Goal: Information Seeking & Learning: Learn about a topic

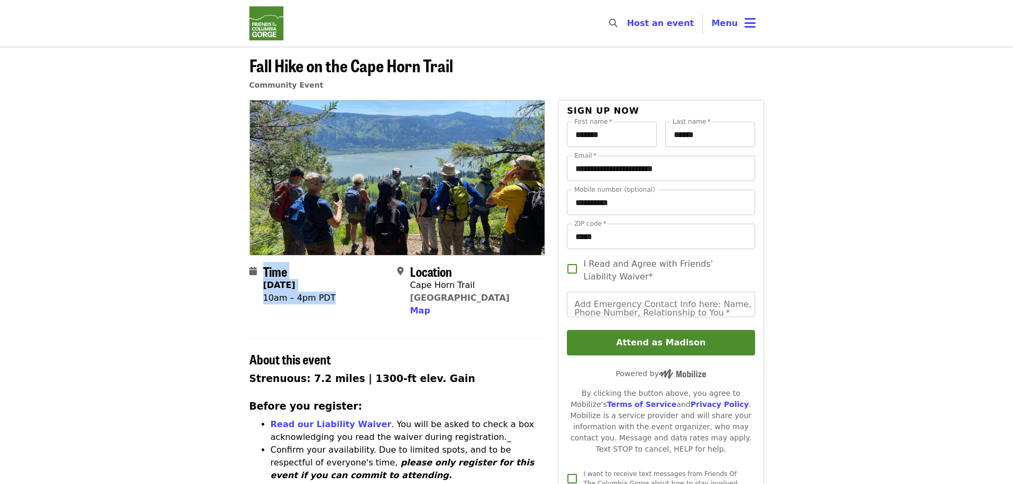
drag, startPoint x: 265, startPoint y: 271, endPoint x: 352, endPoint y: 301, distance: 92.6
click at [352, 301] on div "Time [DATE] 10am – 4pm PDT" at bounding box center [318, 291] width 139 height 54
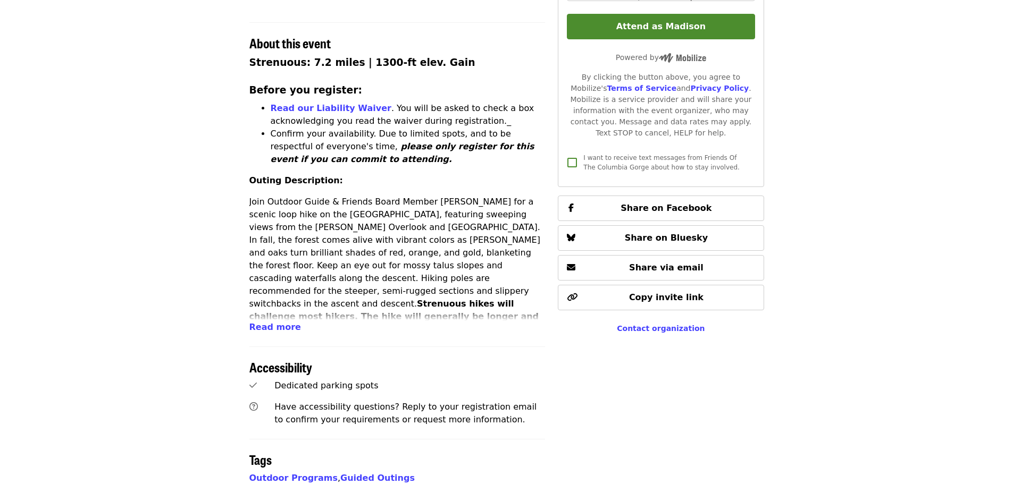
scroll to position [355, 0]
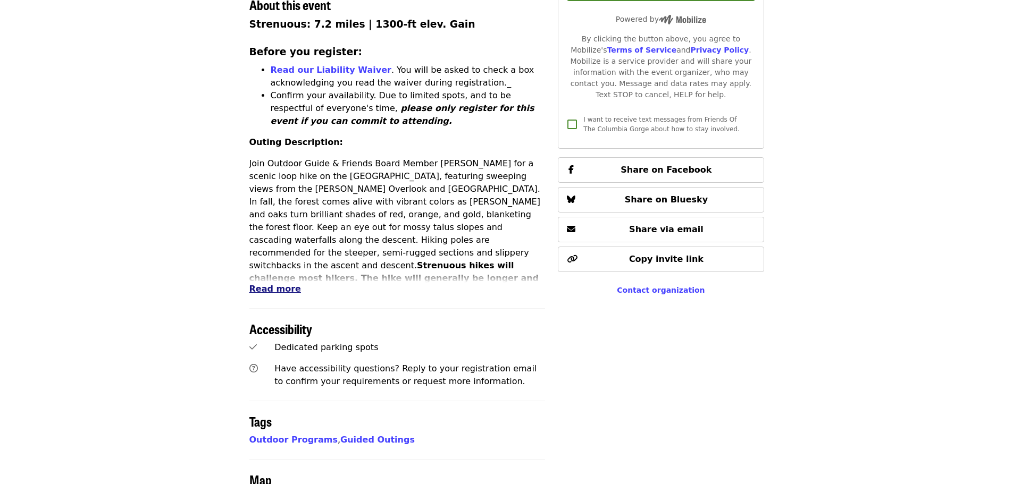
click at [274, 287] on span "Read more" at bounding box center [275, 289] width 52 height 10
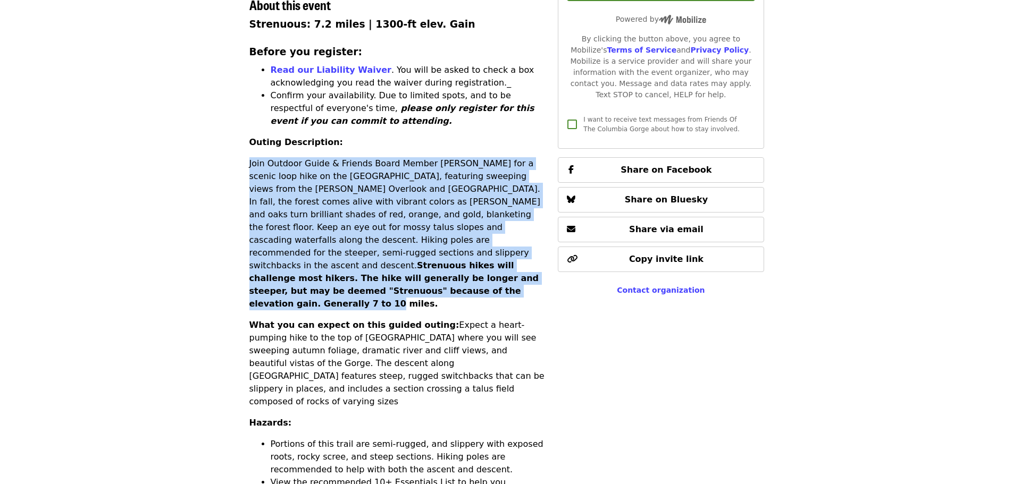
drag, startPoint x: 243, startPoint y: 157, endPoint x: 405, endPoint y: 280, distance: 203.3
click at [405, 280] on div "Time [DATE] 10am – 4pm PDT Location [GEOGRAPHIC_DATA] [GEOGRAPHIC_DATA] Map Abo…" at bounding box center [507, 476] width 532 height 1462
click at [405, 280] on strong "Strenuous hikes will challenge most hikers. The hike will generally be longer a…" at bounding box center [394, 284] width 290 height 48
drag, startPoint x: 250, startPoint y: 166, endPoint x: 469, endPoint y: 285, distance: 249.6
click at [469, 285] on div "Strenuous: 7.2 miles | 1300-ft elev. Gain Before you register: Read our Liabili…" at bounding box center [397, 408] width 296 height 783
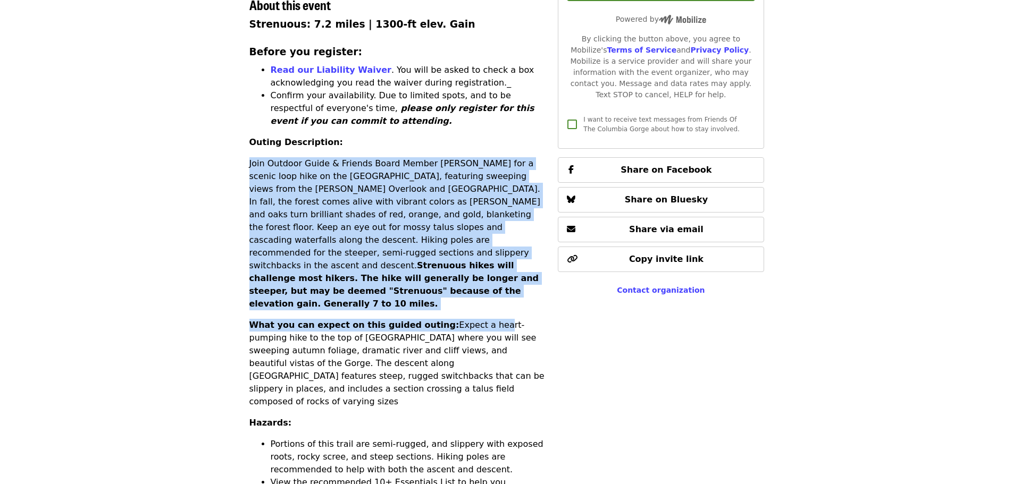
click at [471, 287] on div "Strenuous: 7.2 miles | 1300-ft elev. Gain Before you register: Read our Liabili…" at bounding box center [397, 408] width 296 height 783
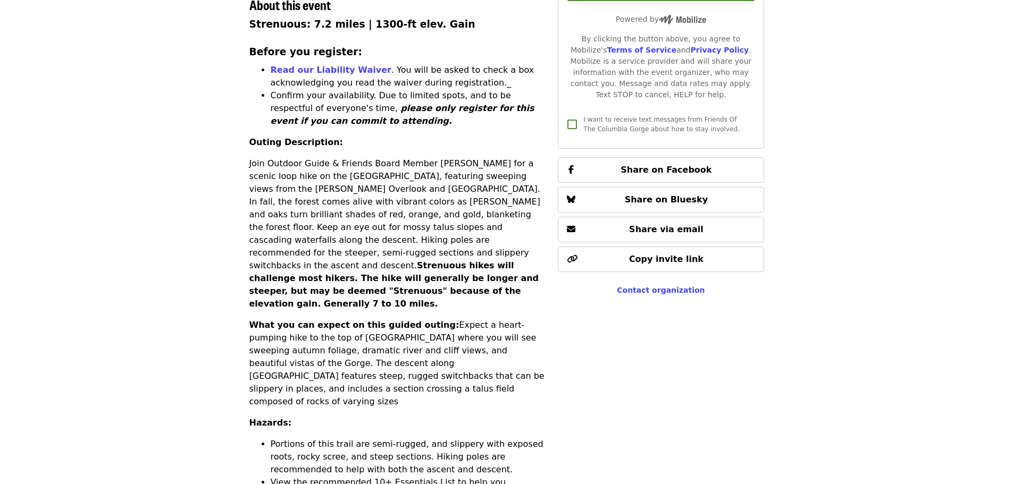
click at [326, 240] on p "Join Outdoor Guide & Friends Board Member [PERSON_NAME] for a scenic loop hike …" at bounding box center [397, 233] width 296 height 153
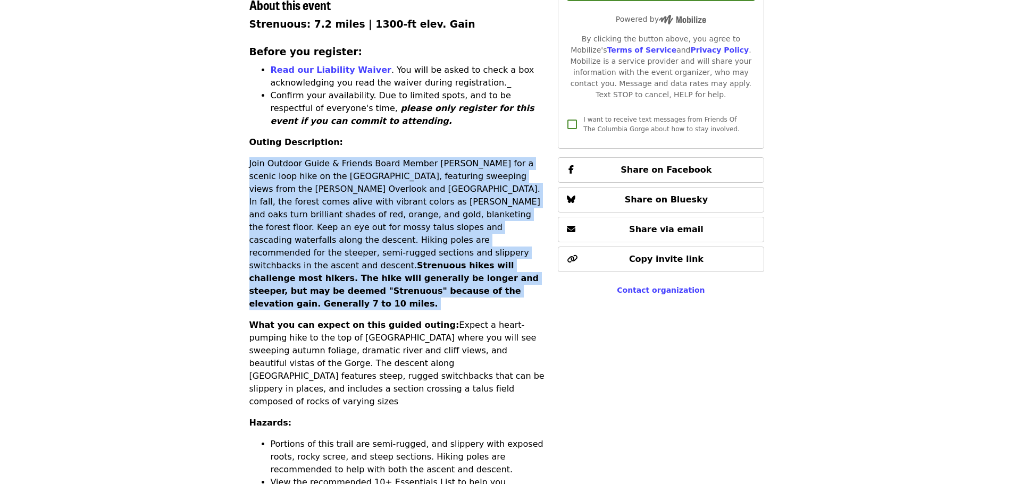
click at [326, 240] on p "Join Outdoor Guide & Friends Board Member [PERSON_NAME] for a scenic loop hike …" at bounding box center [397, 233] width 296 height 153
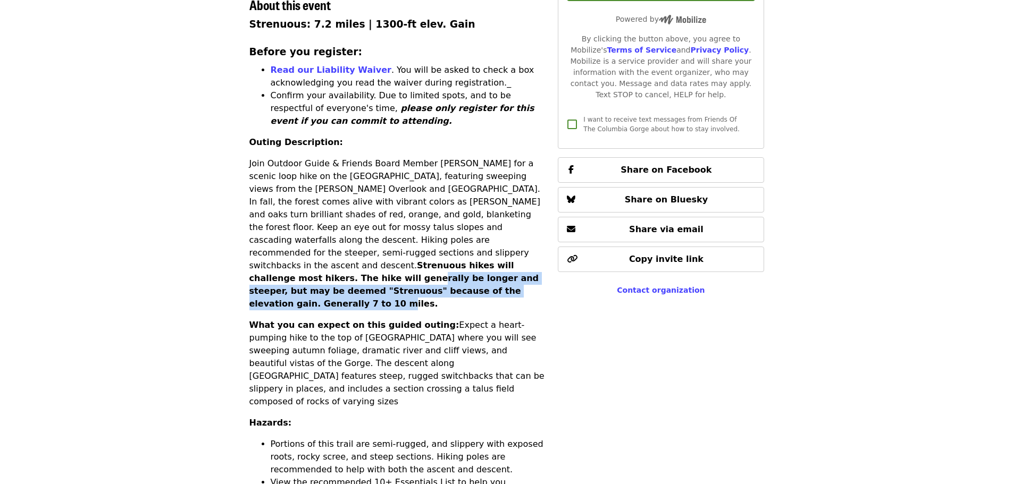
drag, startPoint x: 269, startPoint y: 271, endPoint x: 415, endPoint y: 280, distance: 146.4
click at [415, 280] on strong "Strenuous hikes will challenge most hikers. The hike will generally be longer a…" at bounding box center [394, 284] width 290 height 48
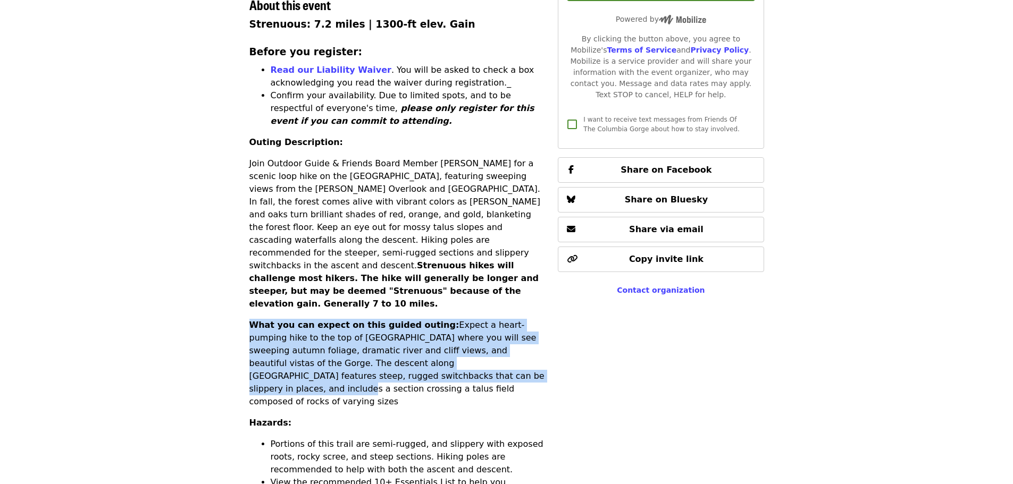
drag, startPoint x: 245, startPoint y: 301, endPoint x: 331, endPoint y: 346, distance: 97.0
click at [331, 346] on div "Time [DATE] 10am – 4pm PDT Location [GEOGRAPHIC_DATA] [GEOGRAPHIC_DATA] Map Abo…" at bounding box center [507, 476] width 532 height 1462
click at [331, 346] on p "What you can expect on this guided outing: Expect a heart-pumping hike to the t…" at bounding box center [397, 363] width 296 height 89
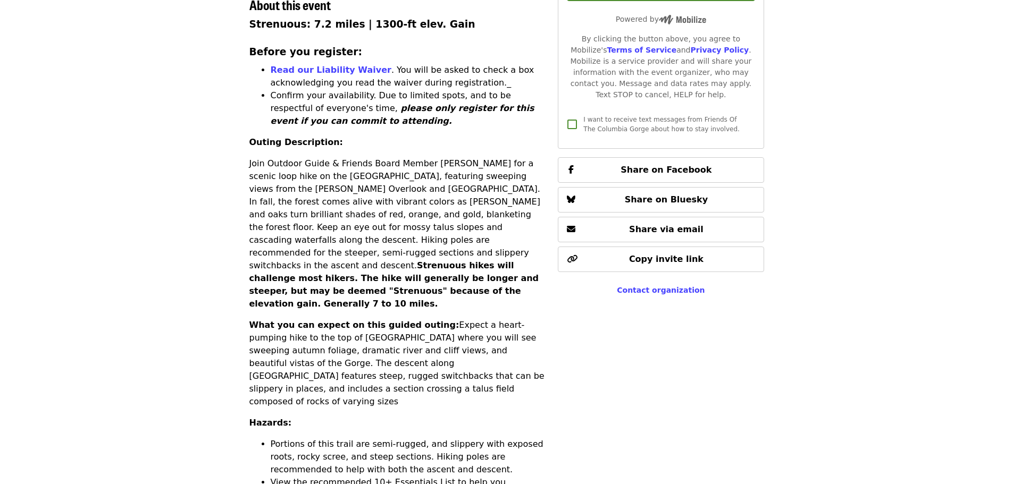
click at [331, 346] on p "What you can expect on this guided outing: Expect a heart-pumping hike to the t…" at bounding box center [397, 363] width 296 height 89
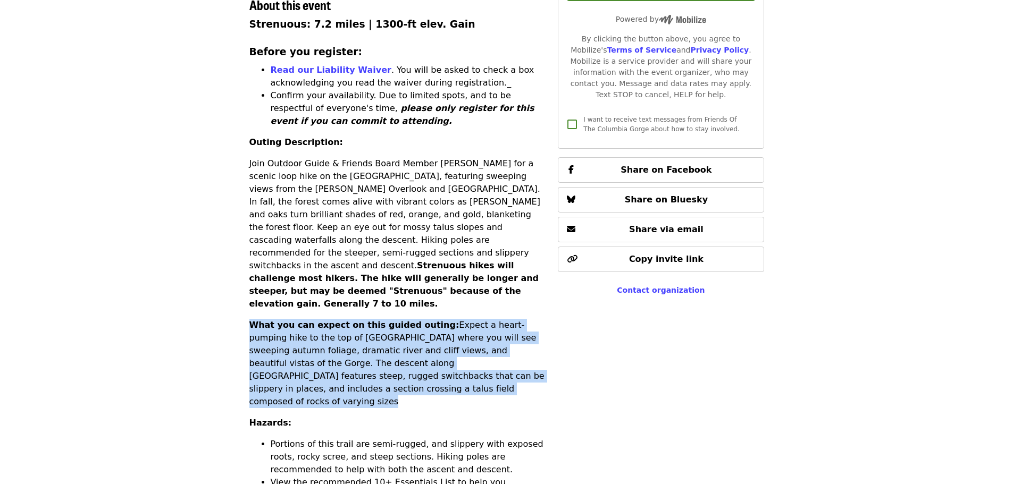
click at [331, 346] on p "What you can expect on this guided outing: Expect a heart-pumping hike to the t…" at bounding box center [397, 363] width 296 height 89
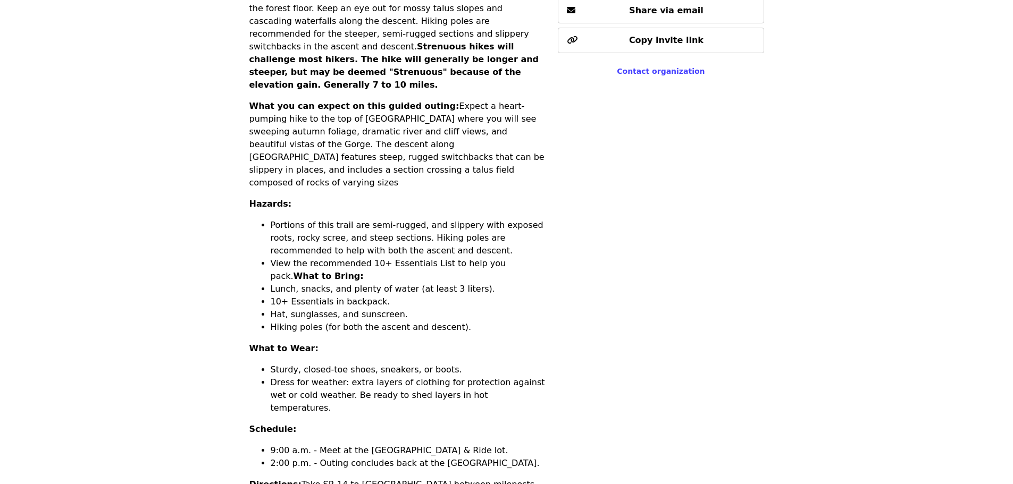
scroll to position [620, 0]
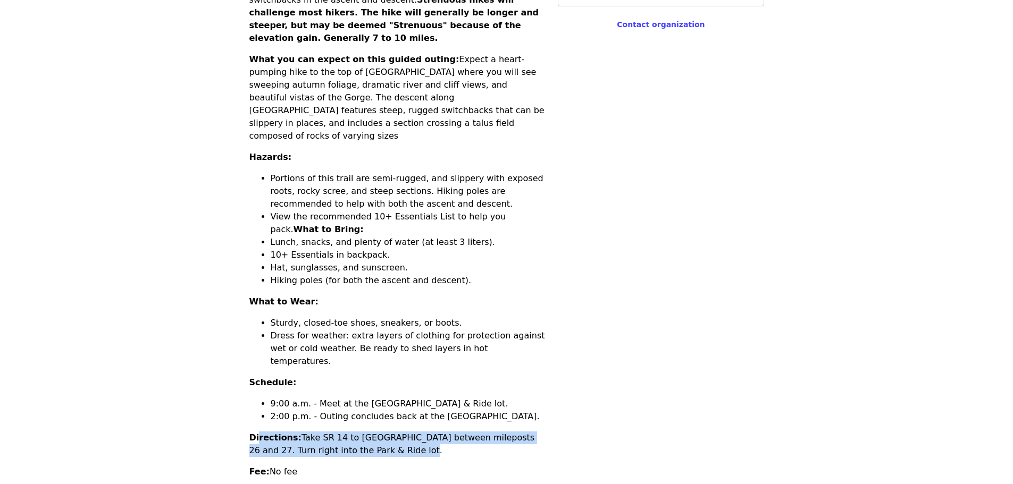
drag, startPoint x: 369, startPoint y: 392, endPoint x: 258, endPoint y: 372, distance: 112.9
click at [258, 432] on p "Directions: Take SR 14 to [GEOGRAPHIC_DATA] between mileposts 26 and 27. Turn r…" at bounding box center [397, 445] width 296 height 26
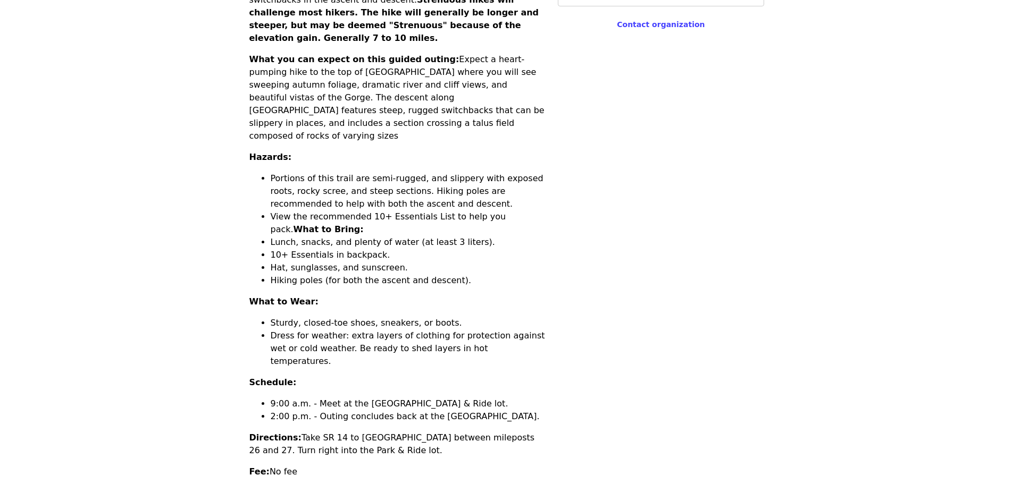
click at [241, 370] on div "Time [DATE] 10am – 4pm PDT Location [GEOGRAPHIC_DATA] [GEOGRAPHIC_DATA] Map Abo…" at bounding box center [507, 211] width 532 height 1462
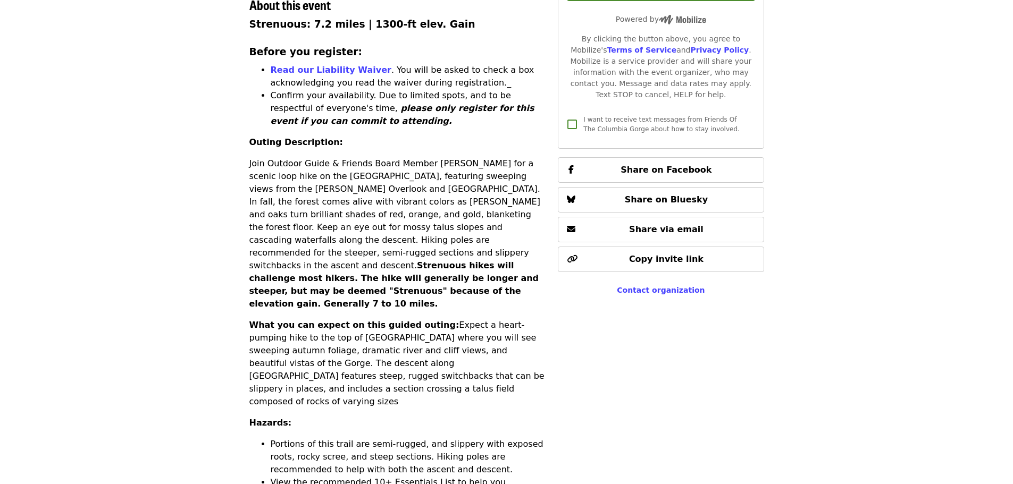
scroll to position [709, 0]
